Goal: Use online tool/utility: Utilize a website feature to perform a specific function

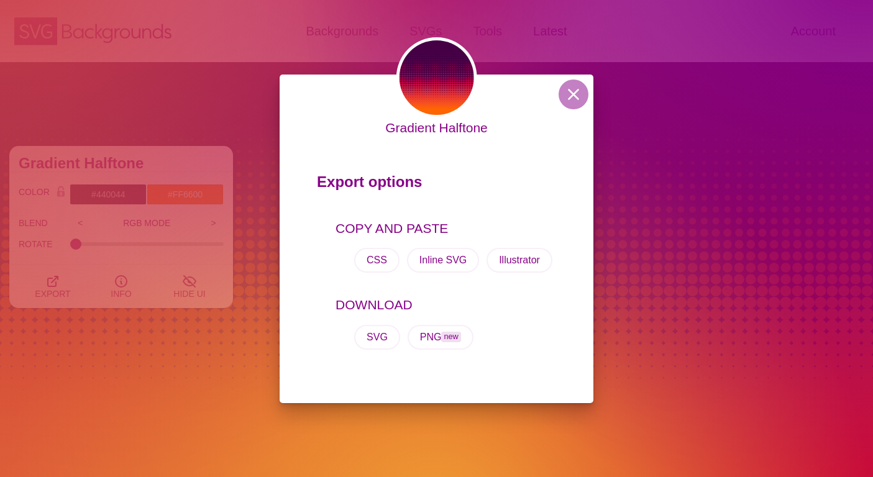
scroll to position [463, 0]
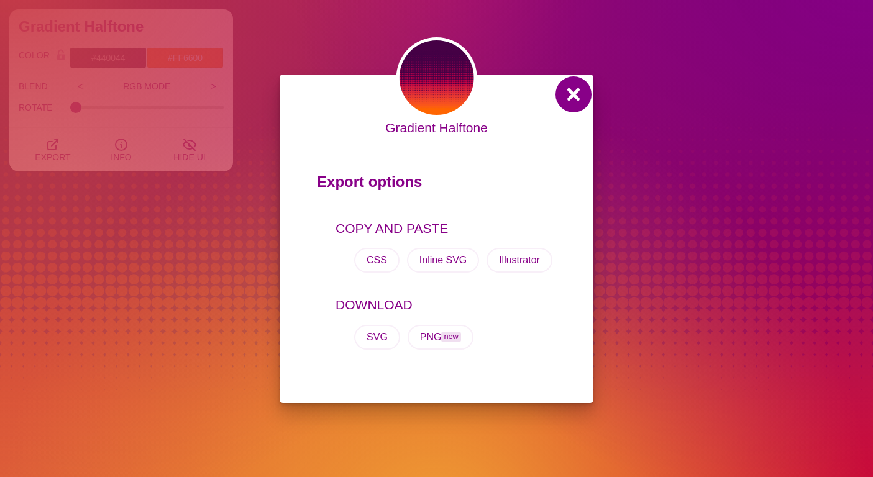
click at [576, 88] on button at bounding box center [574, 95] width 30 height 30
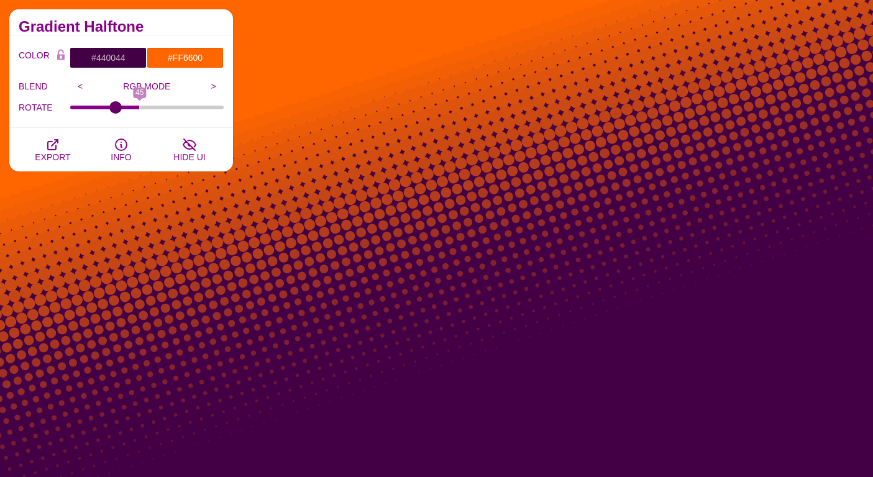
type input "0"
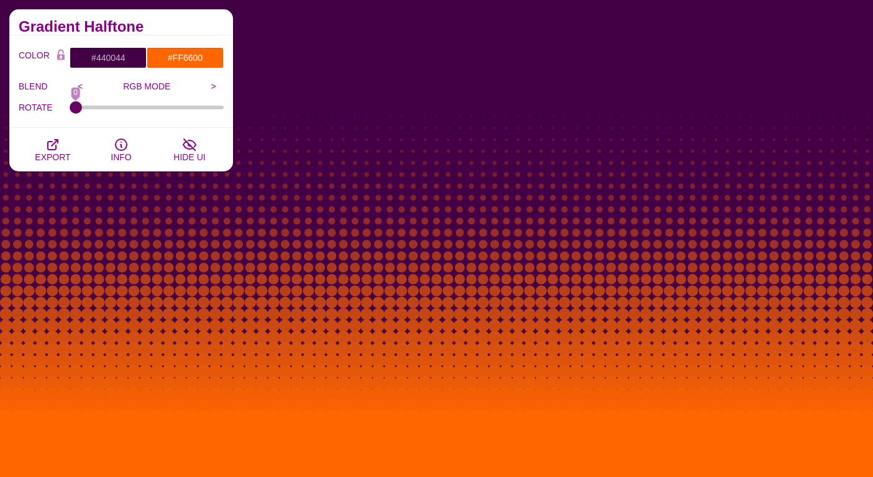
drag, startPoint x: 73, startPoint y: 105, endPoint x: -32, endPoint y: 144, distance: 112.7
click at [70, 110] on input "ROTATE" at bounding box center [147, 107] width 154 height 5
drag, startPoint x: 139, startPoint y: 98, endPoint x: 214, endPoint y: 116, distance: 77.2
click at [218, 116] on div "ROTATE 0" at bounding box center [121, 107] width 205 height 21
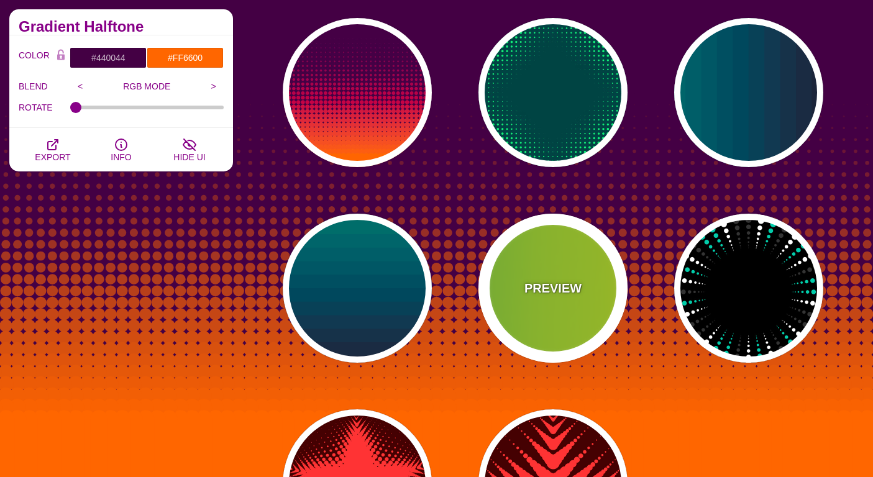
scroll to position [634, 0]
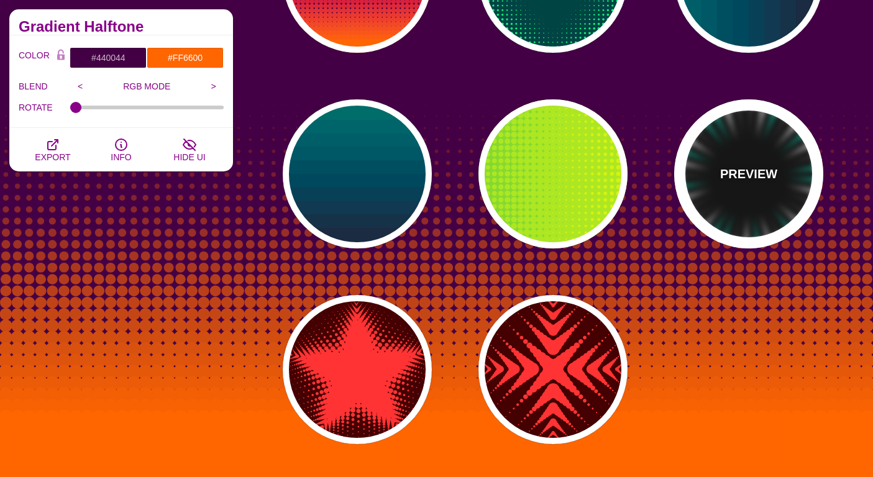
click at [715, 176] on div "PREVIEW" at bounding box center [748, 173] width 149 height 149
type input "#000000"
type input "#00CCAA"
type input "#FFFFFF"
type input "#333333"
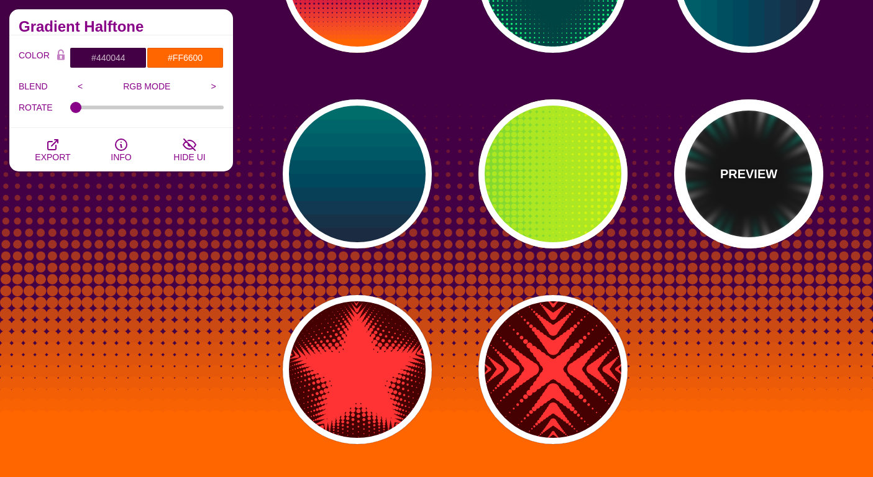
type input "0"
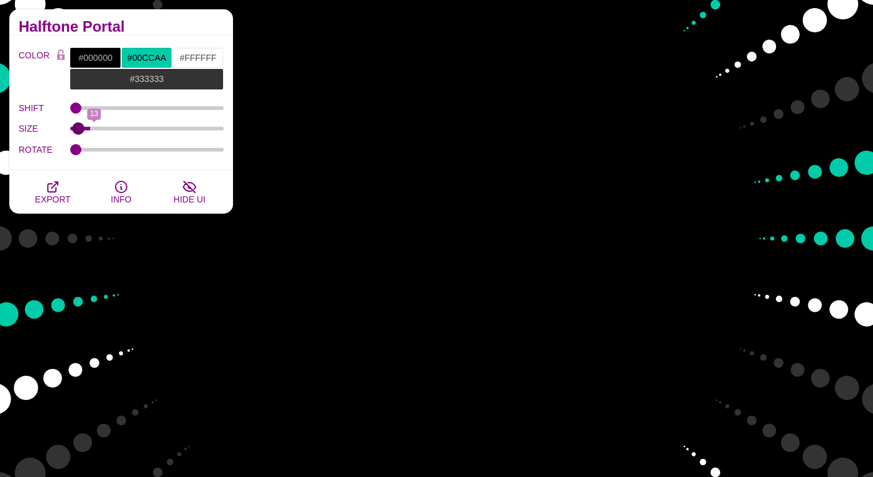
drag, startPoint x: 76, startPoint y: 127, endPoint x: 78, endPoint y: 142, distance: 15.7
type input "2"
click at [78, 131] on input "SIZE" at bounding box center [147, 128] width 154 height 5
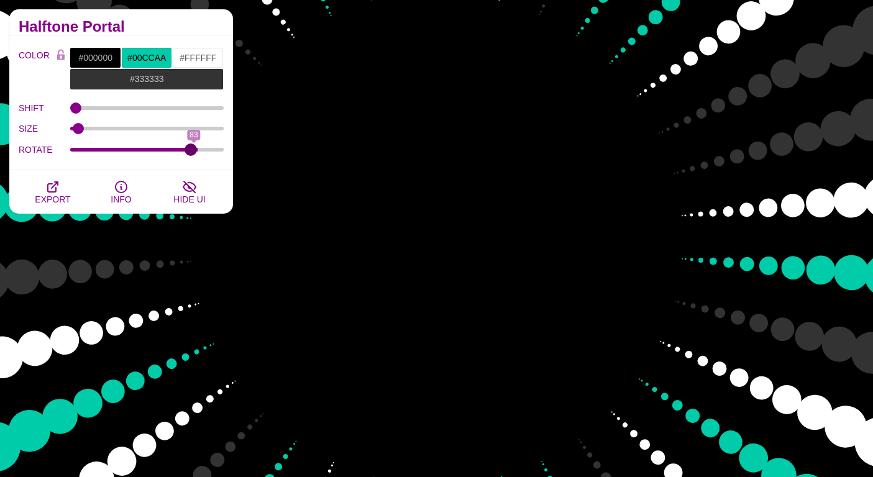
type input "80"
drag, startPoint x: 82, startPoint y: 151, endPoint x: 188, endPoint y: 161, distance: 106.1
click at [190, 162] on div "COLOR #000000 #00CCAA #FFFFFF #333333 #555555 #666666 #777777 #888888 #999999 B…" at bounding box center [121, 102] width 224 height 135
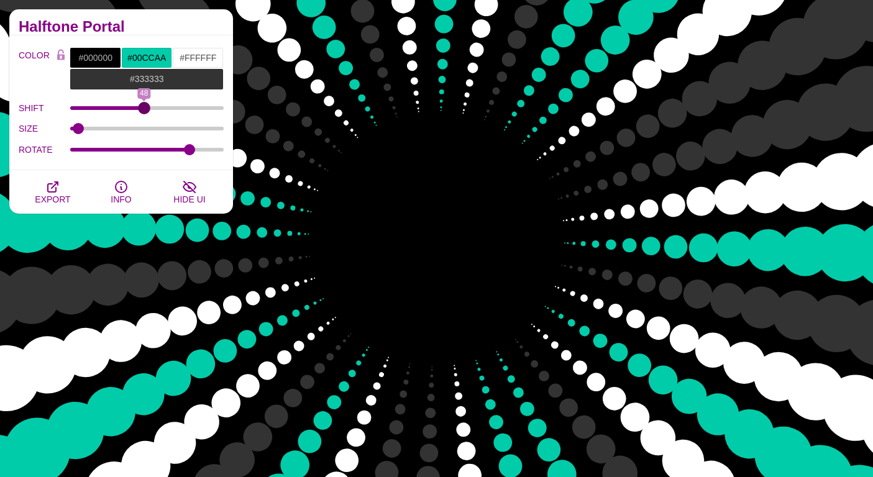
drag, startPoint x: 78, startPoint y: 106, endPoint x: 145, endPoint y: 112, distance: 67.4
type input "49"
click at [145, 111] on input "SHIFT" at bounding box center [147, 108] width 154 height 5
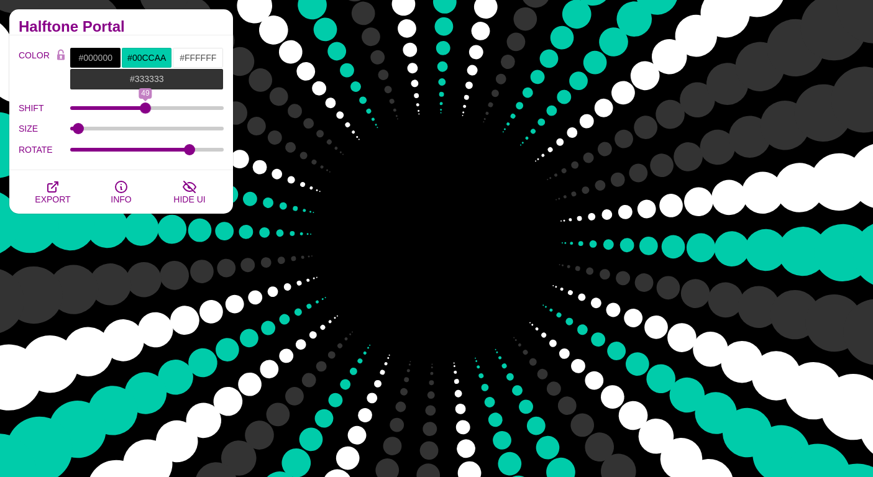
drag, startPoint x: 84, startPoint y: 133, endPoint x: 134, endPoint y: 134, distance: 50.4
click at [134, 134] on div "SIZE 2" at bounding box center [121, 128] width 205 height 21
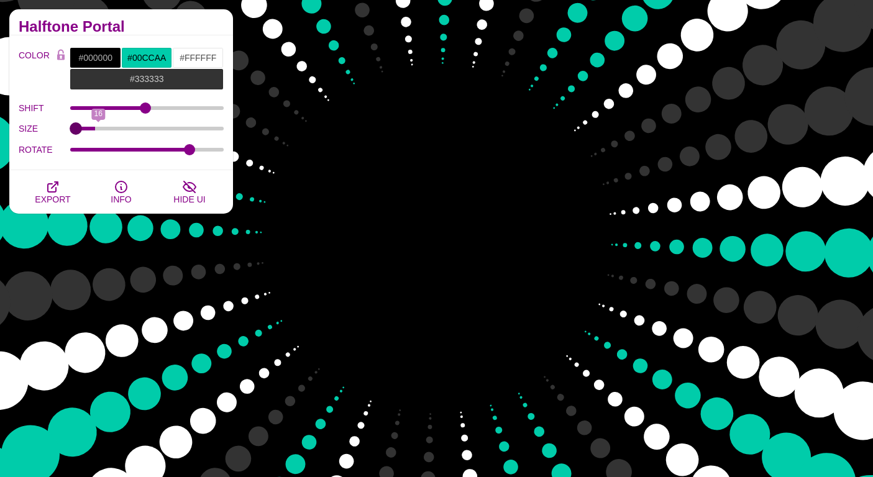
drag, startPoint x: 73, startPoint y: 126, endPoint x: 48, endPoint y: 135, distance: 26.3
type input "0"
click at [70, 131] on input "SIZE" at bounding box center [147, 128] width 154 height 5
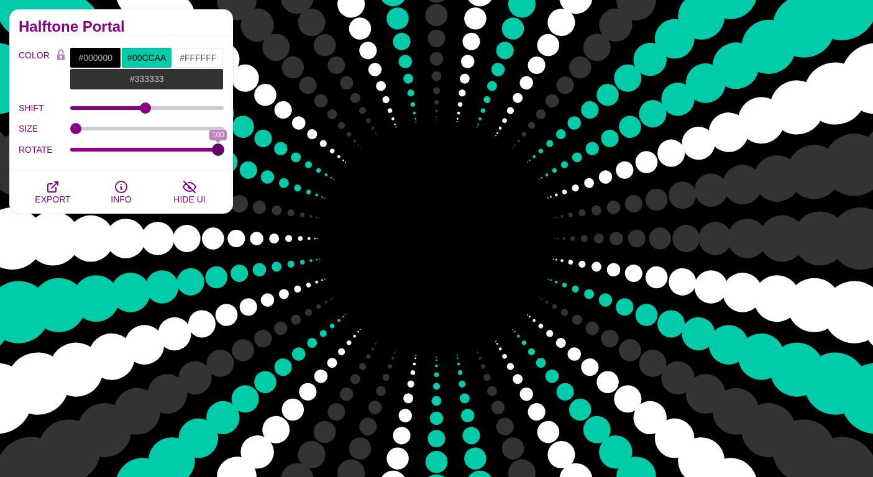
drag, startPoint x: 157, startPoint y: 153, endPoint x: 229, endPoint y: 132, distance: 75.6
type input "95"
click at [211, 147] on input "ROTATE" at bounding box center [147, 149] width 154 height 5
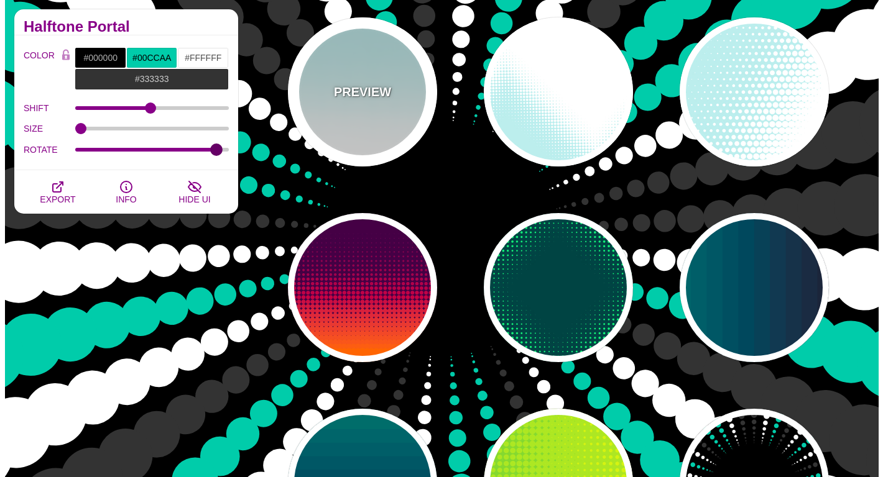
scroll to position [500, 0]
